Goal: Find contact information: Find contact information

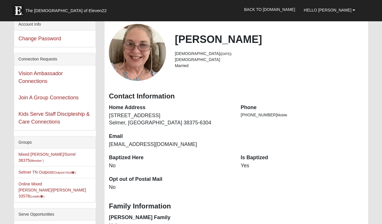
scroll to position [41, 0]
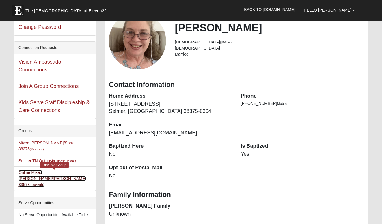
click at [53, 171] on link "Online Mixed Monge/Fredrickson 33578 (Leader )" at bounding box center [52, 179] width 68 height 17
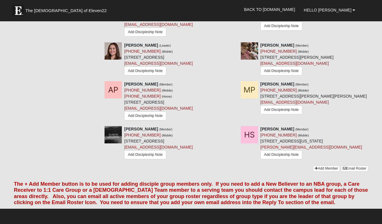
scroll to position [351, 0]
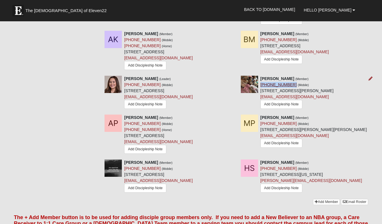
drag, startPoint x: 288, startPoint y: 78, endPoint x: 260, endPoint y: 80, distance: 27.8
click at [260, 80] on div "[PERSON_NAME] (Member) [PHONE_NUMBER] (Mobile) [STREET_ADDRESS][PERSON_NAME] [E…" at bounding box center [296, 93] width 73 height 35
copy link "[PHONE_NUMBER]"
